Goal: Task Accomplishment & Management: Complete application form

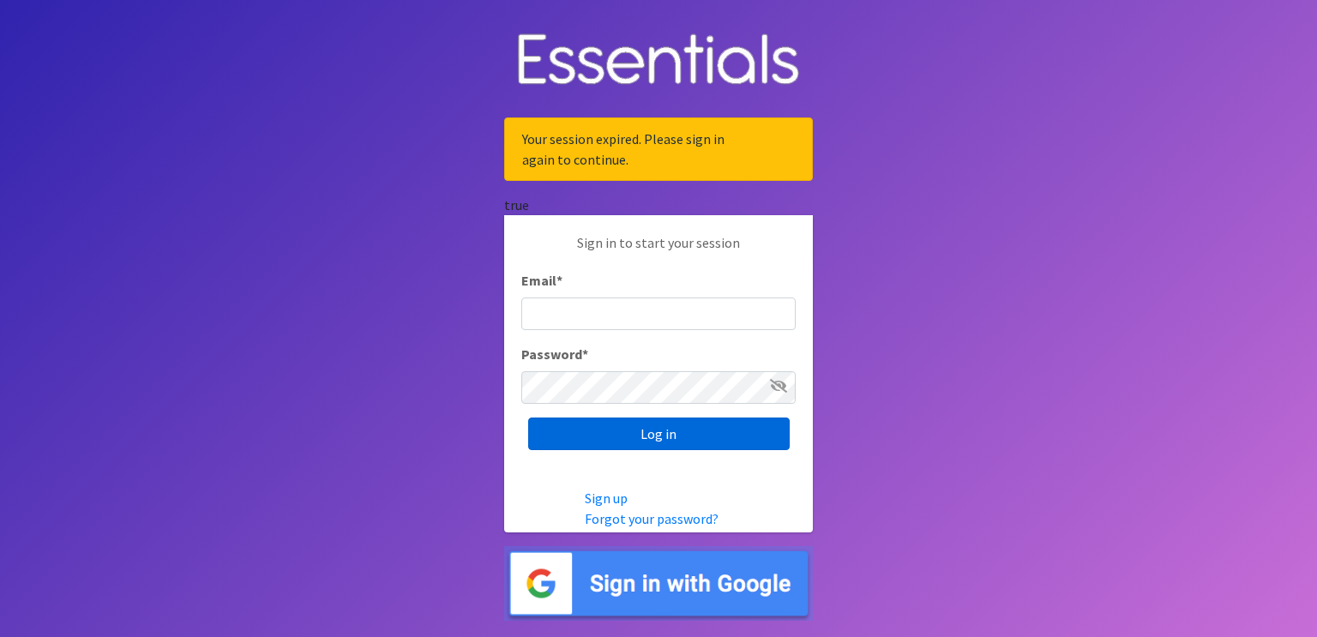
type input "[EMAIL_ADDRESS][DOMAIN_NAME]"
click at [726, 426] on input "Log in" at bounding box center [659, 434] width 262 height 33
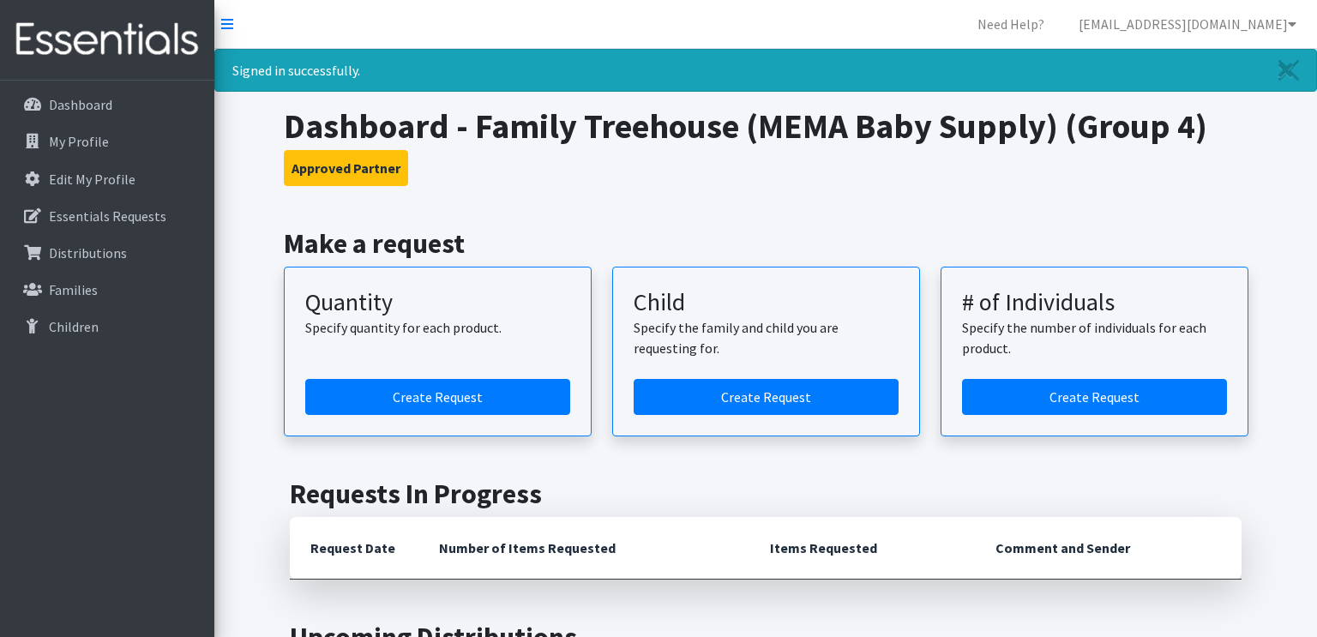
click at [386, 397] on link "Create Request" at bounding box center [437, 397] width 265 height 36
click at [406, 403] on link "Create Request" at bounding box center [437, 397] width 265 height 36
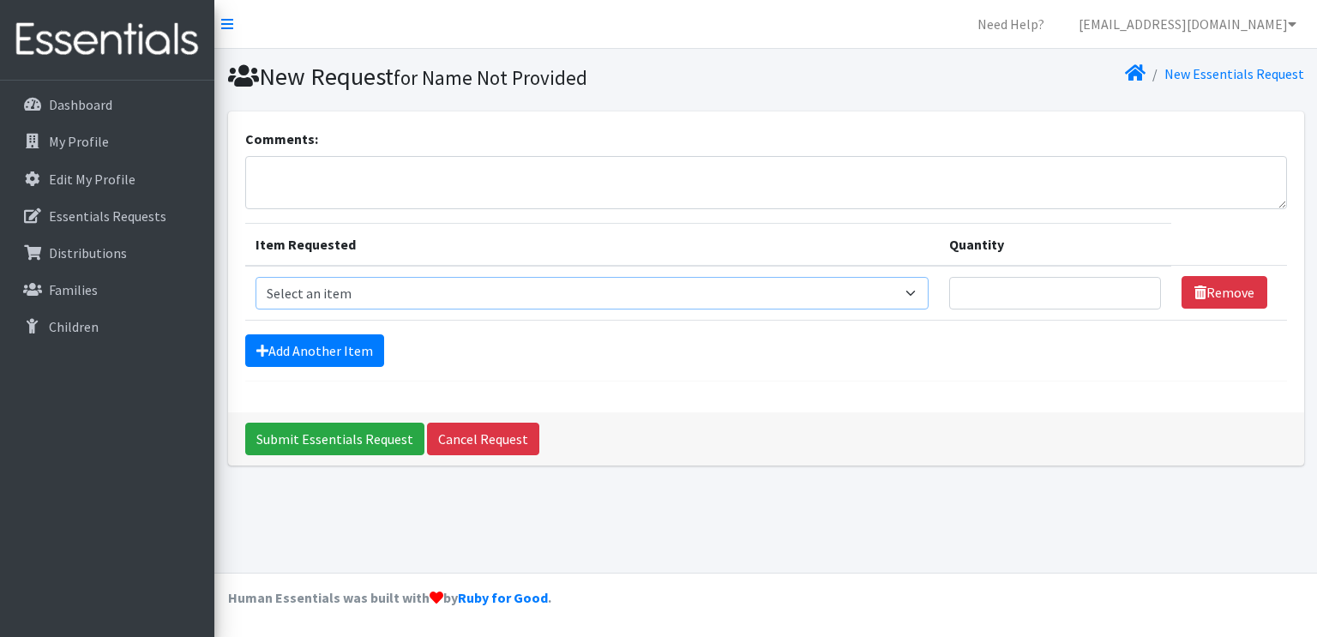
click at [389, 301] on select "Select an item Period Supplies: Mixed Kits (order by bag) Applicator-free tampo…" at bounding box center [592, 293] width 673 height 33
select select "1095"
click at [256, 277] on select "Select an item Period Supplies: Mixed Kits (order by bag) Applicator-free tampo…" at bounding box center [592, 293] width 673 height 33
click at [1039, 286] on input "Quantity" at bounding box center [1055, 293] width 213 height 33
type input "200"
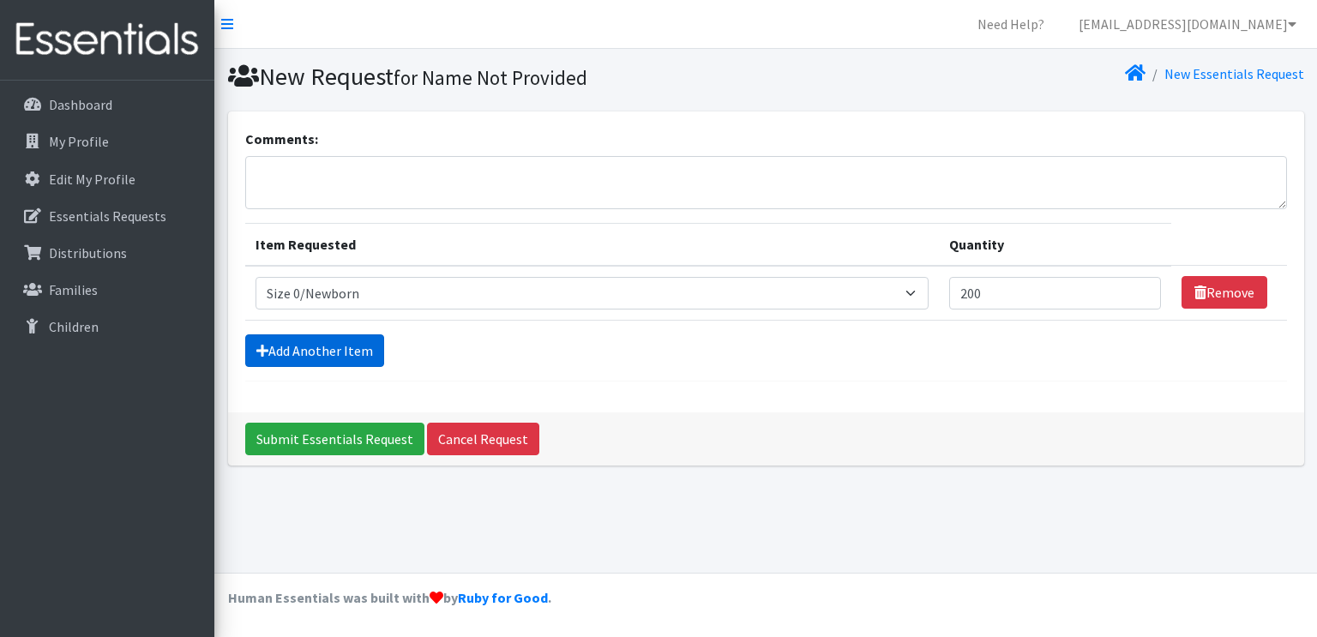
click at [277, 346] on link "Add Another Item" at bounding box center [314, 350] width 139 height 33
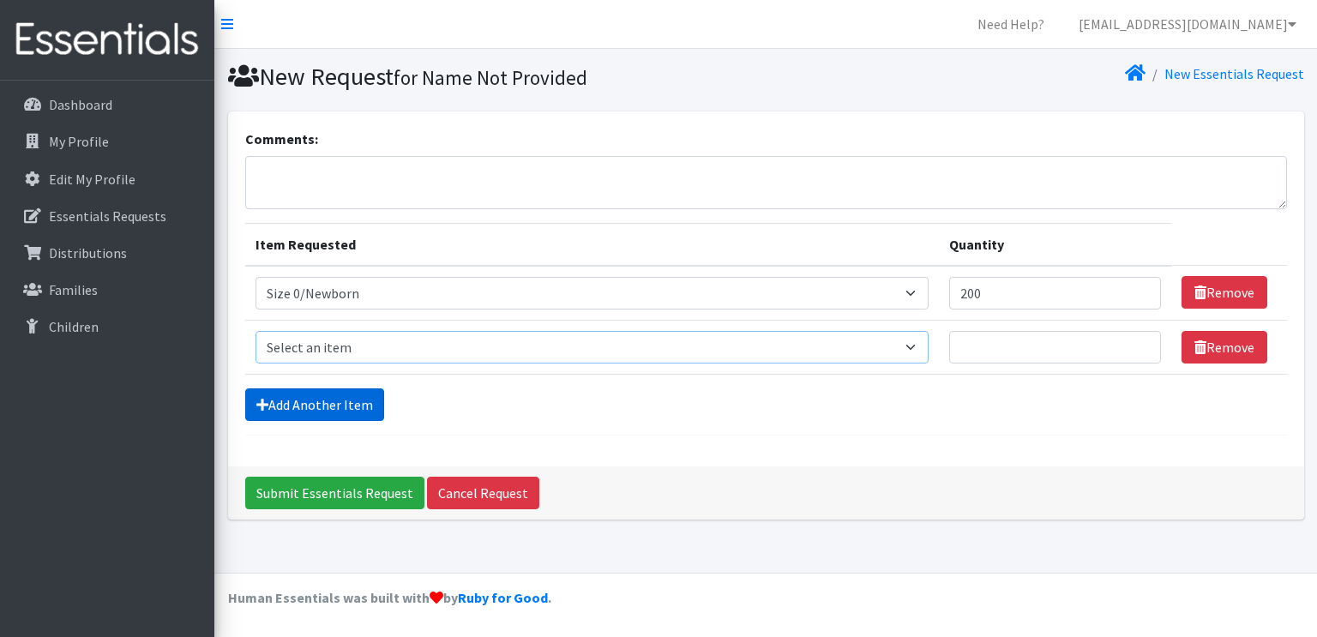
click at [277, 346] on select "Select an item Period Supplies: Mixed Kits (order by bag) Applicator-free tampo…" at bounding box center [592, 347] width 673 height 33
select select "1097"
click at [256, 331] on select "Select an item Period Supplies: Mixed Kits (order by bag) Applicator-free tampo…" at bounding box center [592, 347] width 673 height 33
click at [1004, 347] on input "Quantity" at bounding box center [1055, 347] width 213 height 33
type input "600"
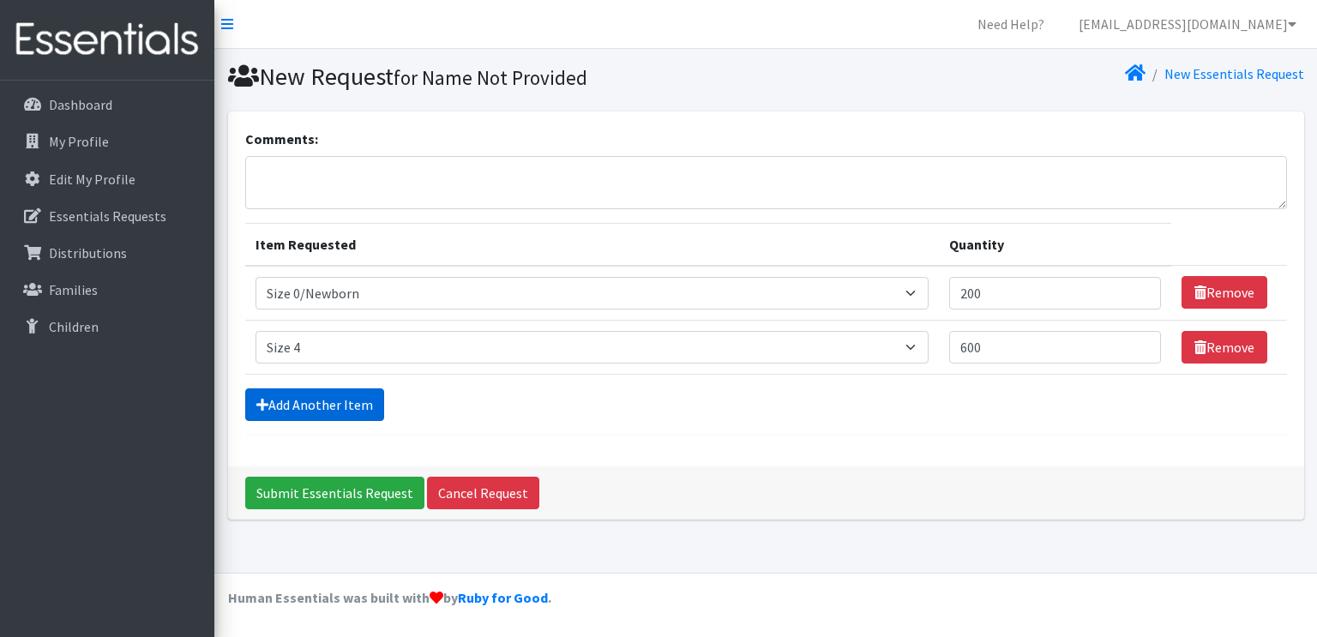
click at [322, 394] on link "Add Another Item" at bounding box center [314, 405] width 139 height 33
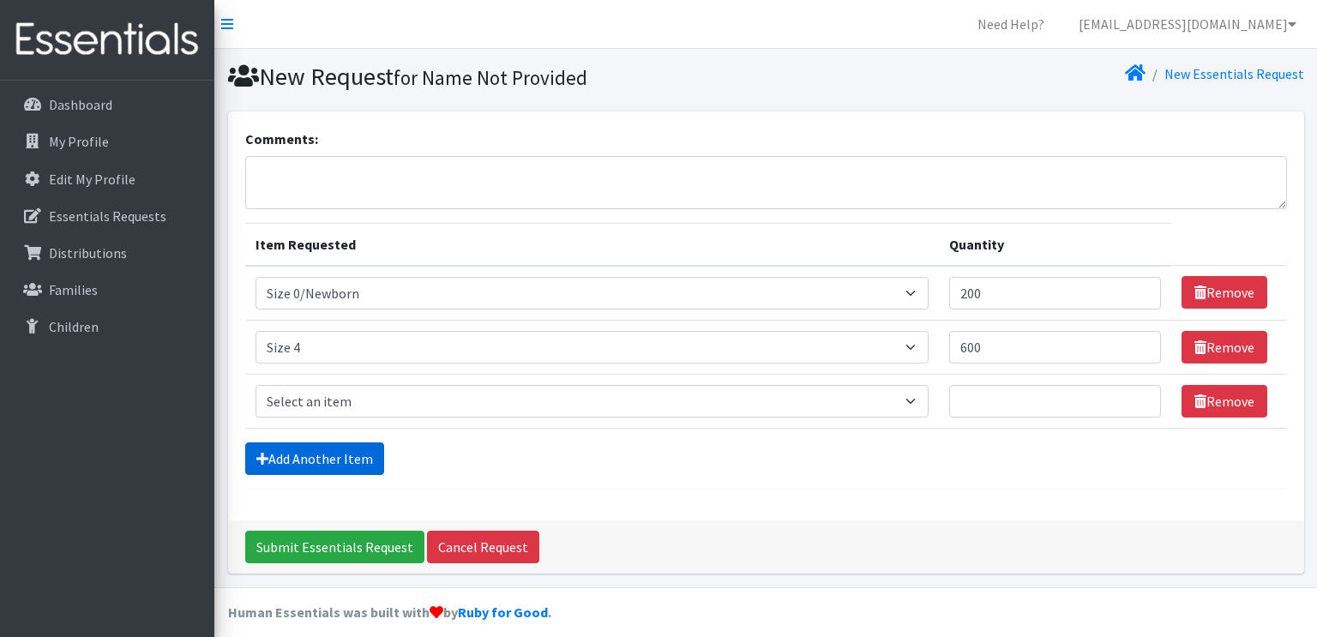
scroll to position [11, 0]
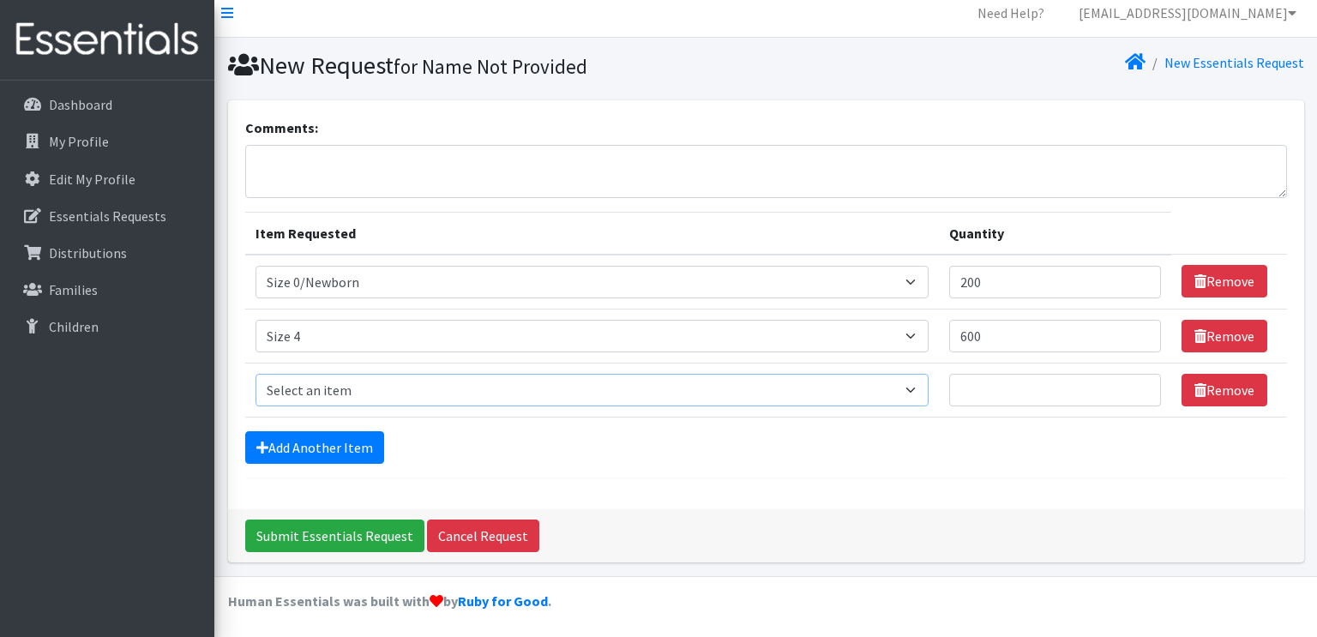
click at [317, 383] on select "Select an item Period Supplies: Mixed Kits (order by bag) Applicator-free tampo…" at bounding box center [592, 390] width 673 height 33
select select "1098"
click at [256, 374] on select "Select an item Period Supplies: Mixed Kits (order by bag) Applicator-free tampo…" at bounding box center [592, 390] width 673 height 33
click at [966, 401] on input "Quantity" at bounding box center [1055, 390] width 213 height 33
type input "500"
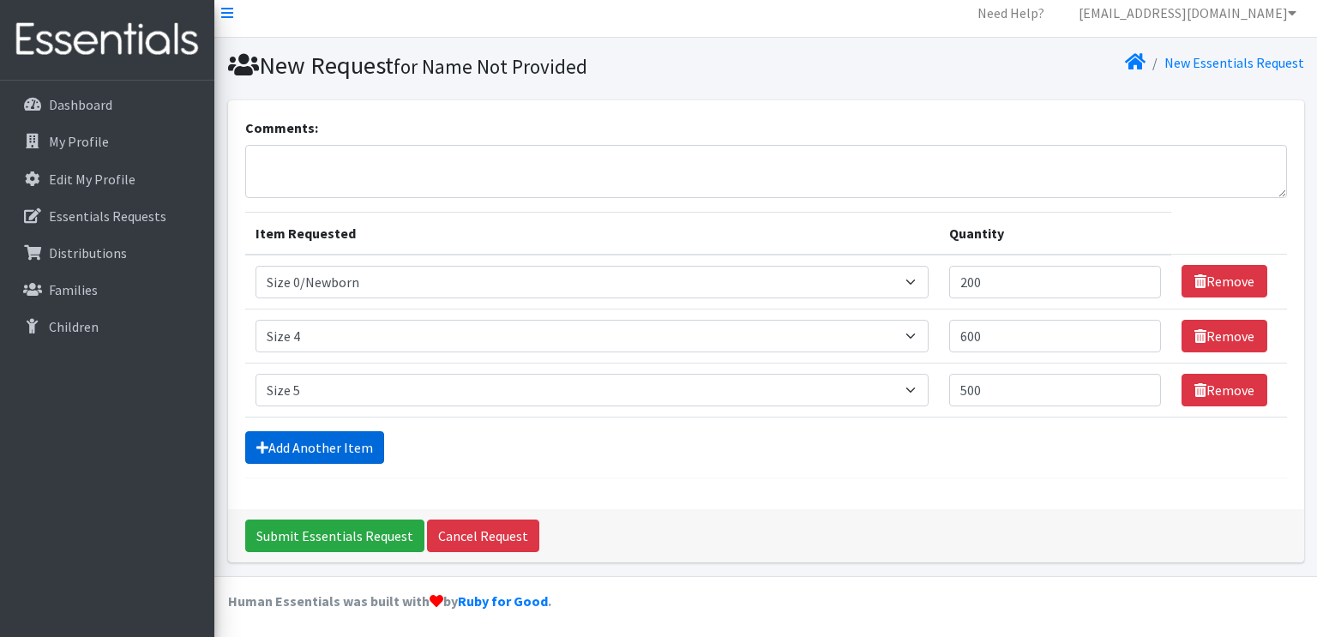
click at [296, 448] on link "Add Another Item" at bounding box center [314, 447] width 139 height 33
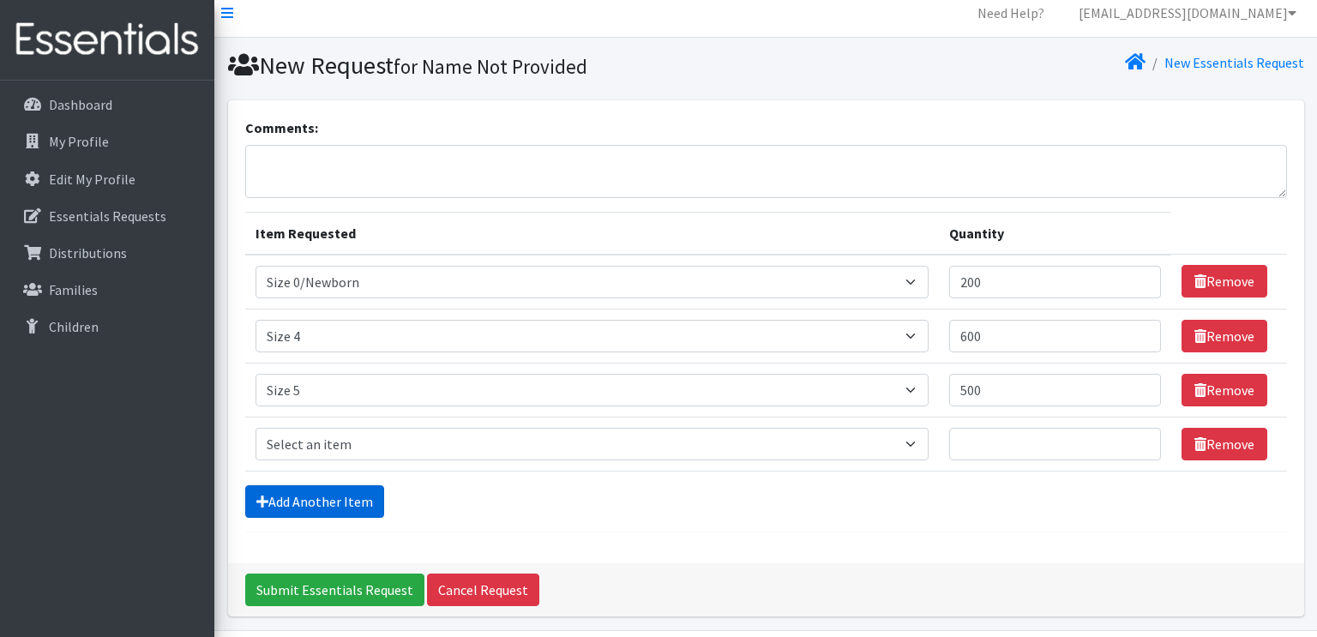
scroll to position [65, 0]
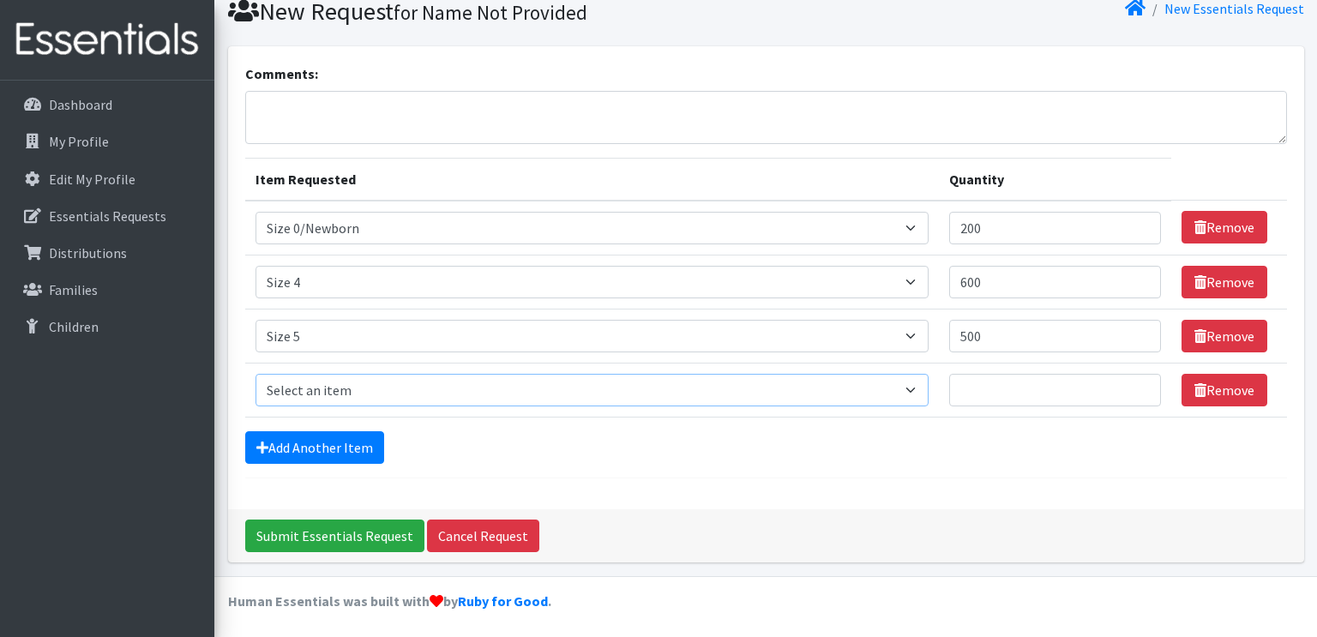
click at [290, 387] on select "Select an item Period Supplies: Mixed Kits (order by bag) Applicator-free tampo…" at bounding box center [592, 390] width 673 height 33
select select "1100"
click at [256, 374] on select "Select an item Period Supplies: Mixed Kits (order by bag) Applicator-free tampo…" at bounding box center [592, 390] width 673 height 33
click at [998, 392] on input "Quantity" at bounding box center [1055, 390] width 213 height 33
type input "800"
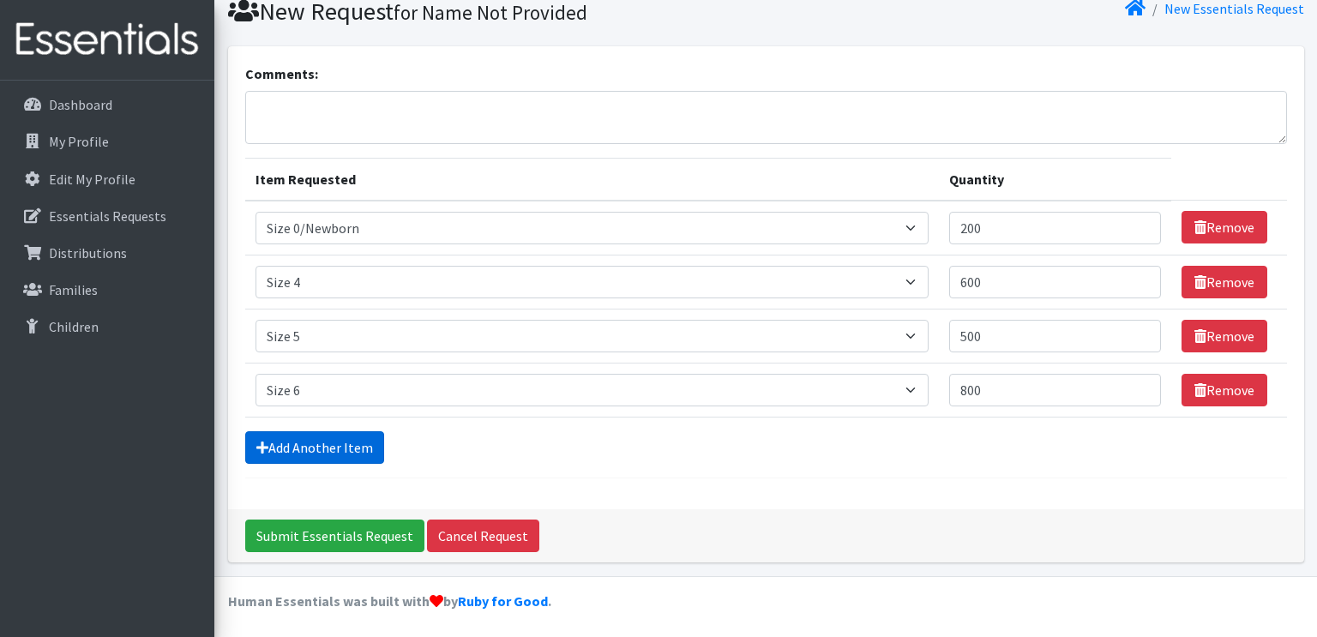
click at [295, 443] on link "Add Another Item" at bounding box center [314, 447] width 139 height 33
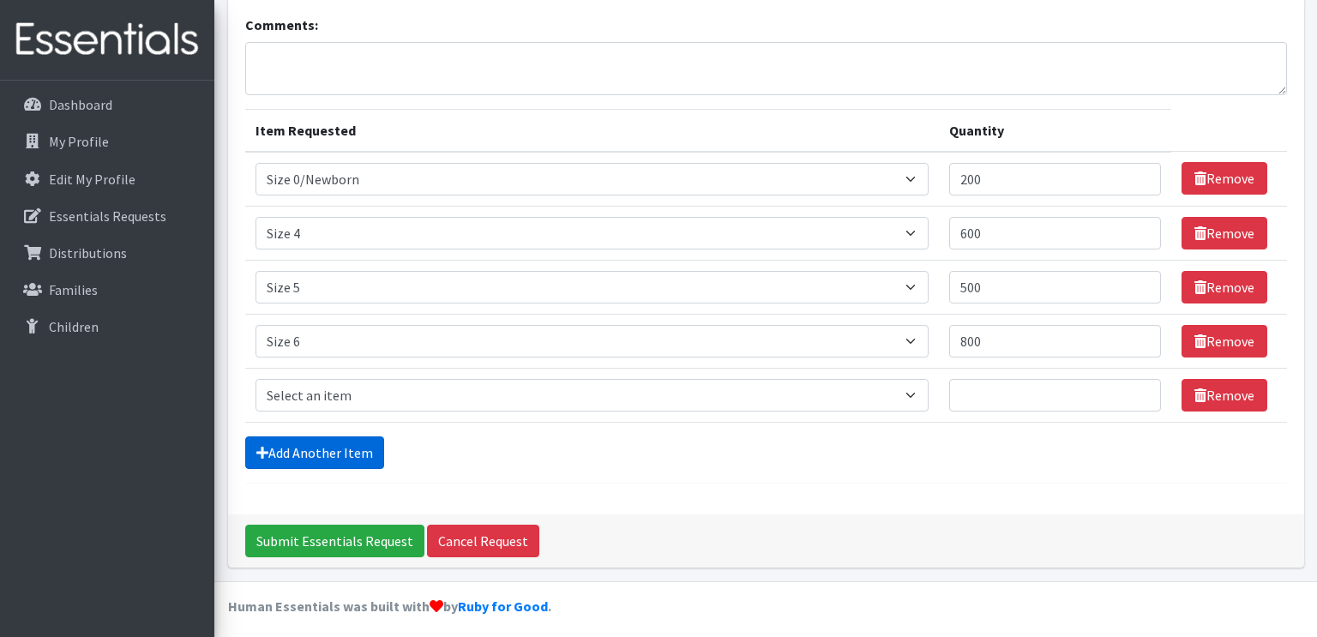
scroll to position [119, 0]
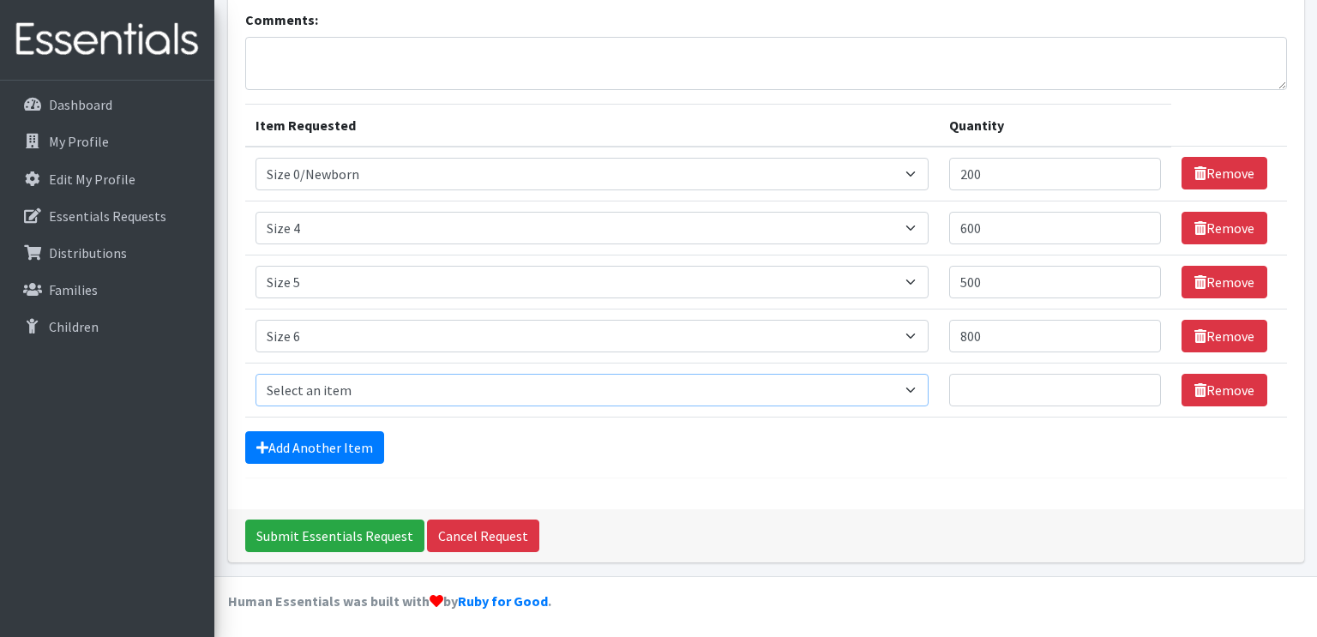
click at [284, 399] on select "Select an item Period Supplies: Mixed Kits (order by bag) Applicator-free tampo…" at bounding box center [592, 390] width 673 height 33
select select "8796"
click at [256, 374] on select "Select an item Period Supplies: Mixed Kits (order by bag) Applicator-free tampo…" at bounding box center [592, 390] width 673 height 33
click at [996, 392] on input "Quantity" at bounding box center [1055, 390] width 213 height 33
type input "2"
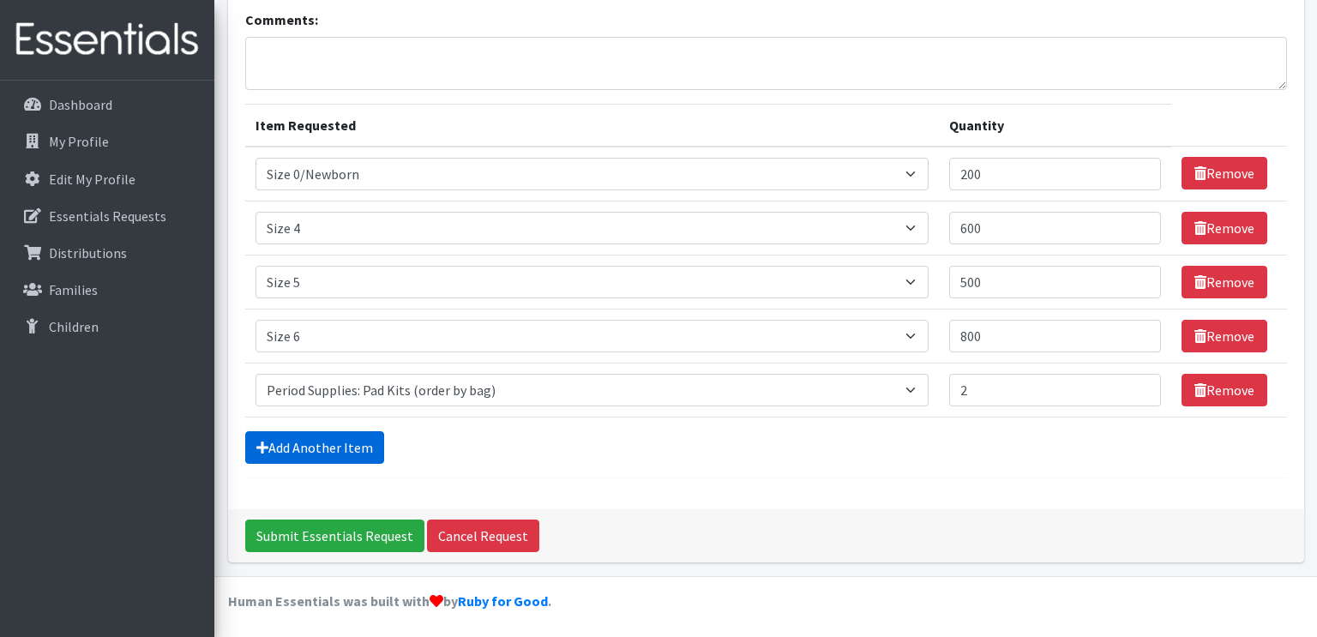
click at [289, 455] on link "Add Another Item" at bounding box center [314, 447] width 139 height 33
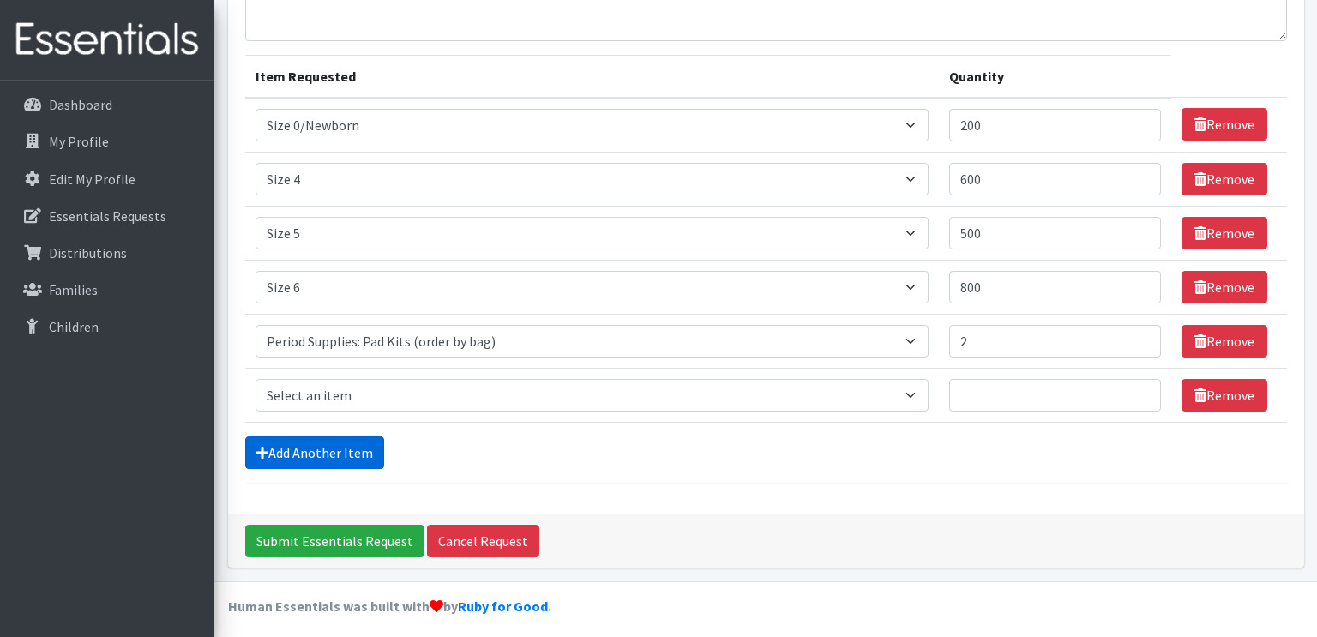
scroll to position [173, 0]
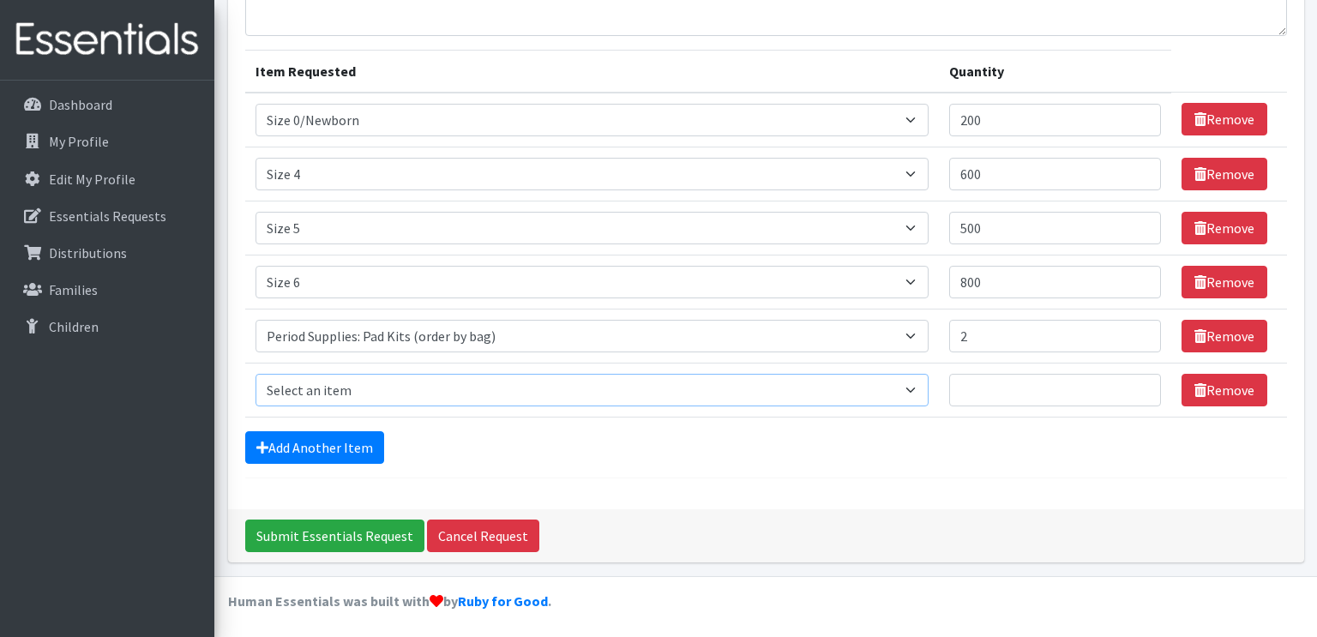
click at [899, 385] on select "Select an item Period Supplies: Mixed Kits (order by bag) Applicator-free tampo…" at bounding box center [592, 390] width 673 height 33
select select "1105"
click at [256, 374] on select "Select an item Period Supplies: Mixed Kits (order by bag) Applicator-free tampo…" at bounding box center [592, 390] width 673 height 33
click at [985, 391] on input "Quantity" at bounding box center [1055, 390] width 213 height 33
type input "50"
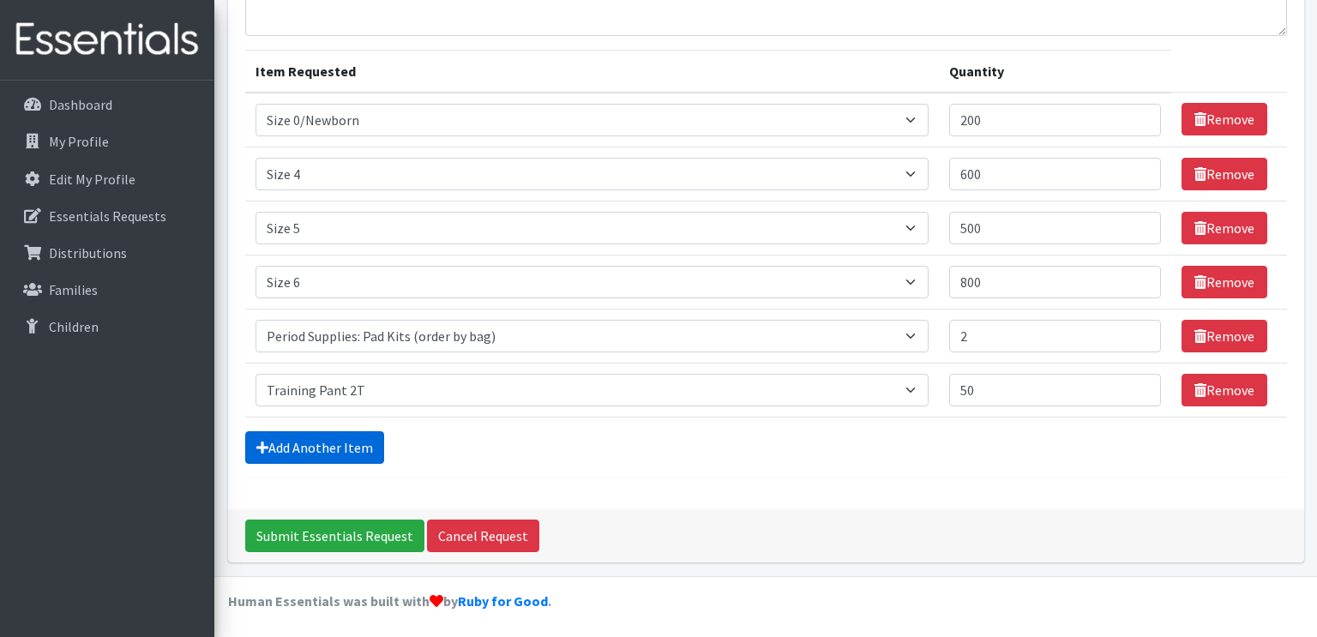
click at [289, 450] on link "Add Another Item" at bounding box center [314, 447] width 139 height 33
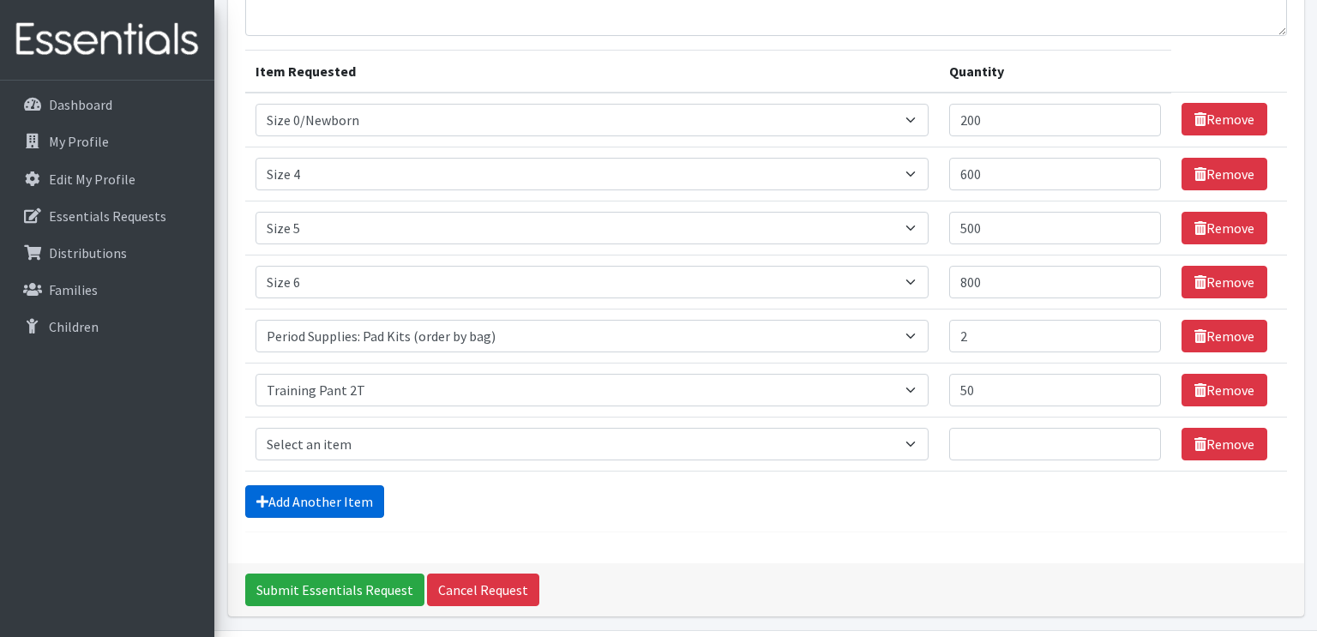
scroll to position [226, 0]
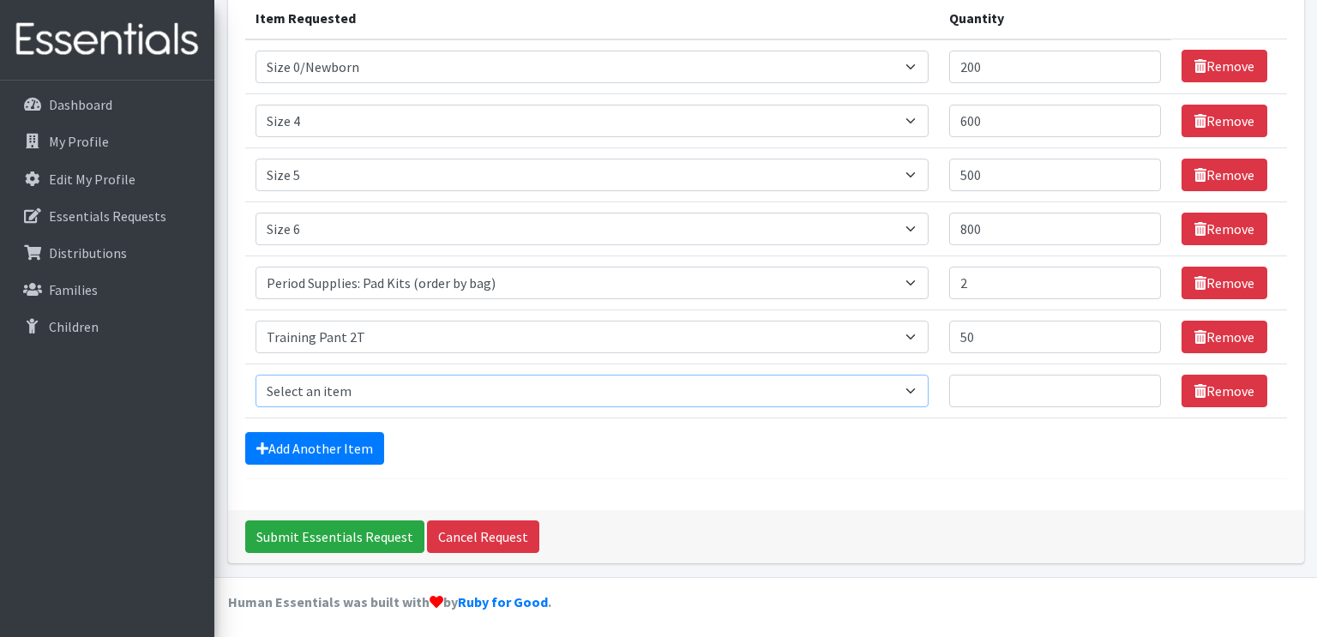
click at [899, 383] on select "Select an item Period Supplies: Mixed Kits (order by bag) Applicator-free tampo…" at bounding box center [592, 391] width 673 height 33
select select "1093"
click at [1028, 384] on input "Quantity" at bounding box center [1055, 391] width 213 height 33
type input "90"
click at [328, 533] on input "Submit Essentials Request" at bounding box center [334, 537] width 179 height 33
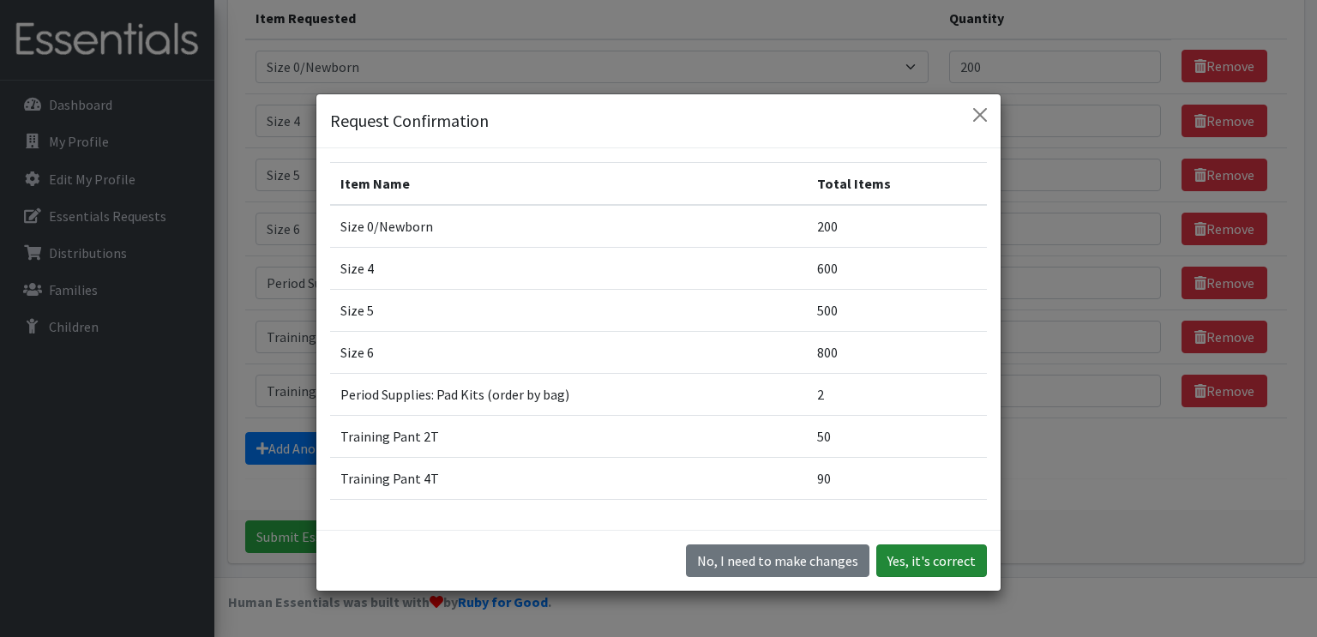
click at [932, 556] on button "Yes, it's correct" at bounding box center [932, 561] width 111 height 33
